Goal: Information Seeking & Learning: Learn about a topic

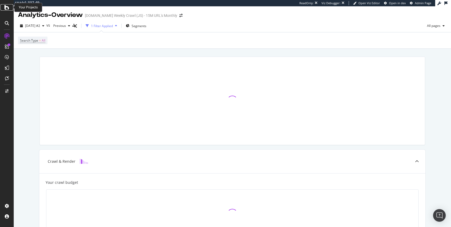
click at [7, 7] on icon at bounding box center [6, 7] width 5 height 6
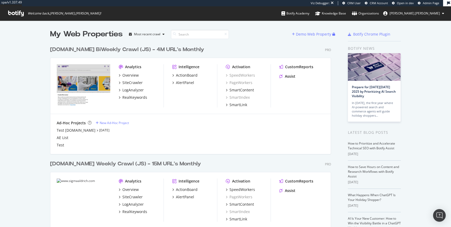
scroll to position [28, 0]
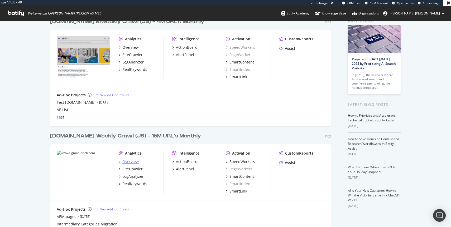
click at [126, 161] on div "Overview" at bounding box center [130, 161] width 16 height 5
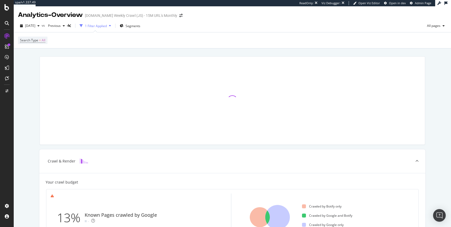
click at [6, 23] on icon at bounding box center [7, 23] width 4 height 4
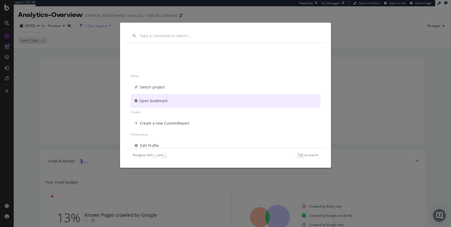
scroll to position [38, 0]
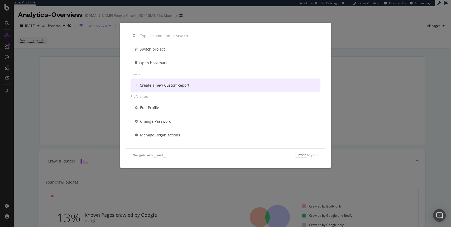
click at [385, 75] on div "Other Switch project Open bookmark Create Create a new CustomReport Preferences…" at bounding box center [225, 113] width 451 height 227
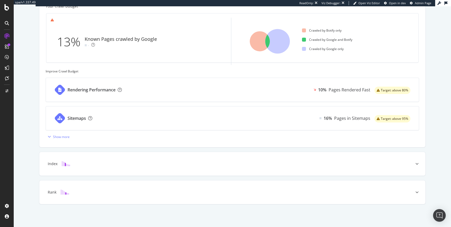
scroll to position [0, 0]
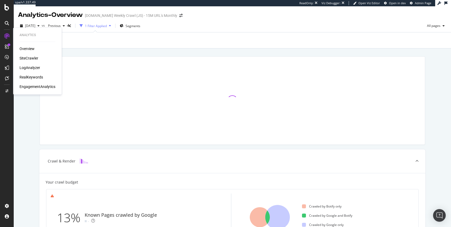
click at [24, 78] on div "RealKeywords" at bounding box center [31, 77] width 23 height 5
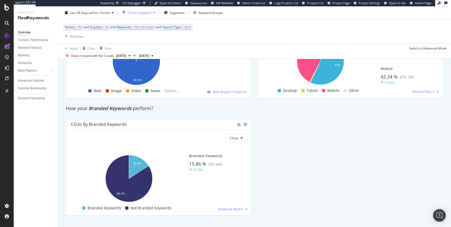
scroll to position [965, 0]
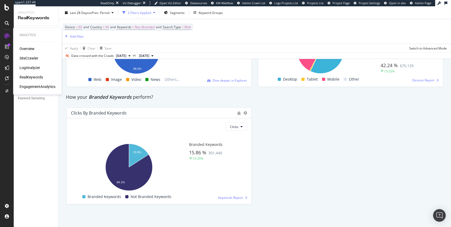
click at [33, 59] on div "SiteCrawler" at bounding box center [29, 58] width 19 height 5
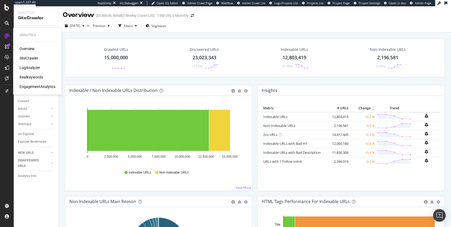
click at [31, 68] on div "LogAnalyzer" at bounding box center [30, 67] width 21 height 5
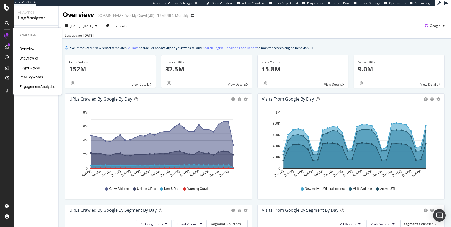
click at [24, 84] on div "Overview SiteCrawler LogAnalyzer RealKeywords EngagementAnalytics" at bounding box center [38, 67] width 36 height 43
click at [25, 87] on div "EngagementAnalytics" at bounding box center [38, 86] width 36 height 5
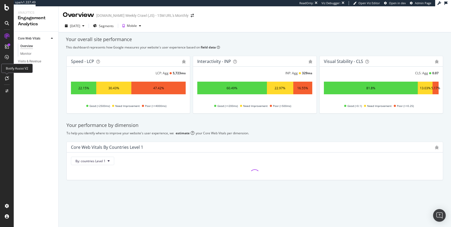
click at [6, 75] on div at bounding box center [7, 78] width 8 height 8
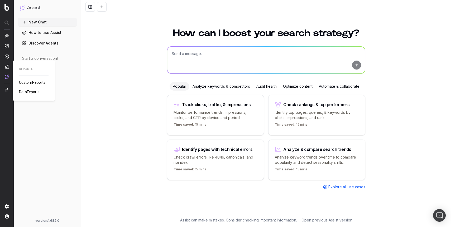
click at [36, 84] on span "CustomReports" at bounding box center [32, 82] width 26 height 4
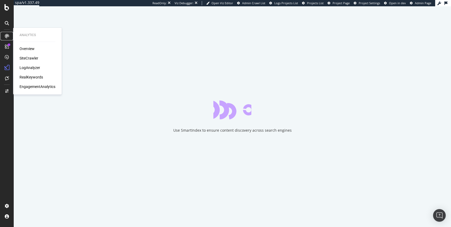
click at [5, 35] on icon at bounding box center [7, 36] width 4 height 4
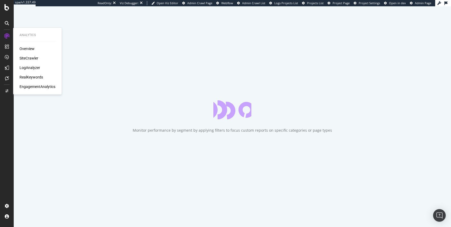
click at [32, 76] on div "RealKeywords" at bounding box center [31, 77] width 23 height 5
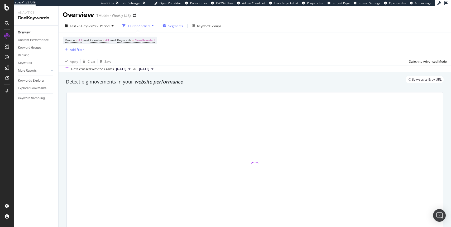
click at [177, 25] on span "Segments" at bounding box center [175, 26] width 15 height 4
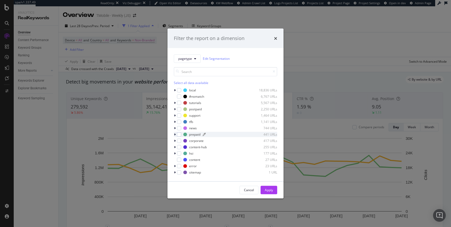
click at [190, 136] on div "prepaid" at bounding box center [194, 134] width 11 height 4
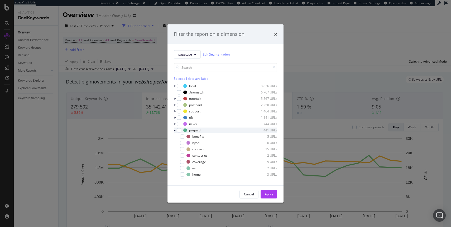
click at [182, 131] on div "prepaid 441 URLs" at bounding box center [225, 130] width 103 height 5
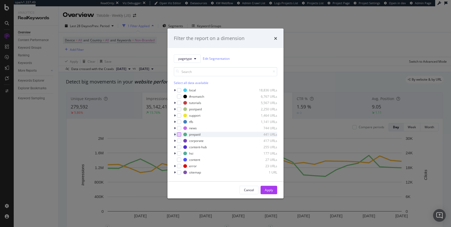
click at [179, 134] on div "modal" at bounding box center [179, 134] width 4 height 4
click at [272, 190] on div "Apply" at bounding box center [269, 190] width 8 height 4
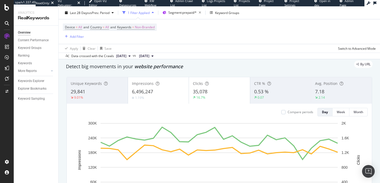
scroll to position [18, 0]
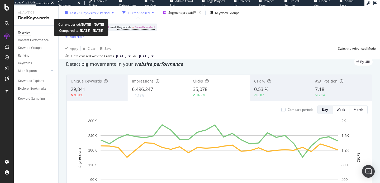
click at [86, 13] on span "Last 28 Days" at bounding box center [79, 12] width 19 height 4
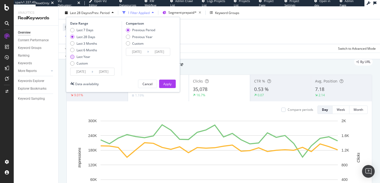
click at [82, 55] on div "Last Year" at bounding box center [83, 56] width 14 height 4
type input "2024/09/25"
type input "2023/09/26"
type input "2024/09/24"
click at [169, 86] on div "Apply" at bounding box center [167, 84] width 8 height 8
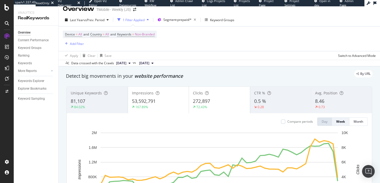
scroll to position [28, 0]
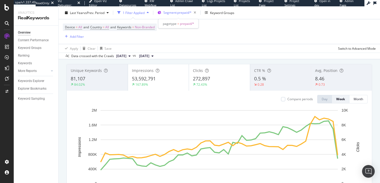
click at [177, 13] on span "Segment: prepaid/*" at bounding box center [177, 12] width 28 height 4
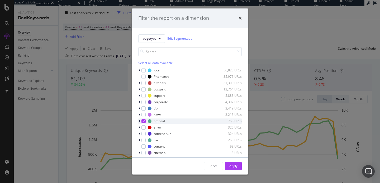
click at [142, 121] on div "modal" at bounding box center [143, 121] width 4 height 4
click at [232, 165] on div "Apply" at bounding box center [233, 165] width 8 height 4
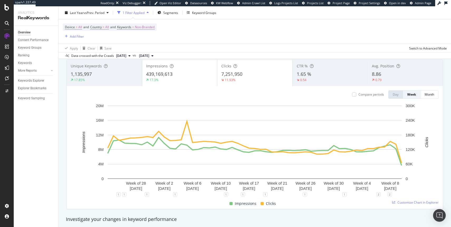
scroll to position [26, 0]
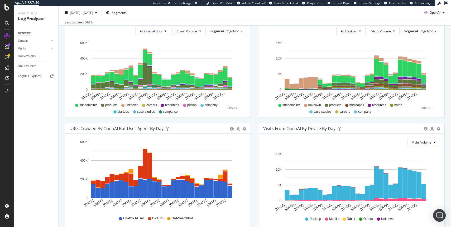
scroll to position [219, 0]
